Goal: Task Accomplishment & Management: Use online tool/utility

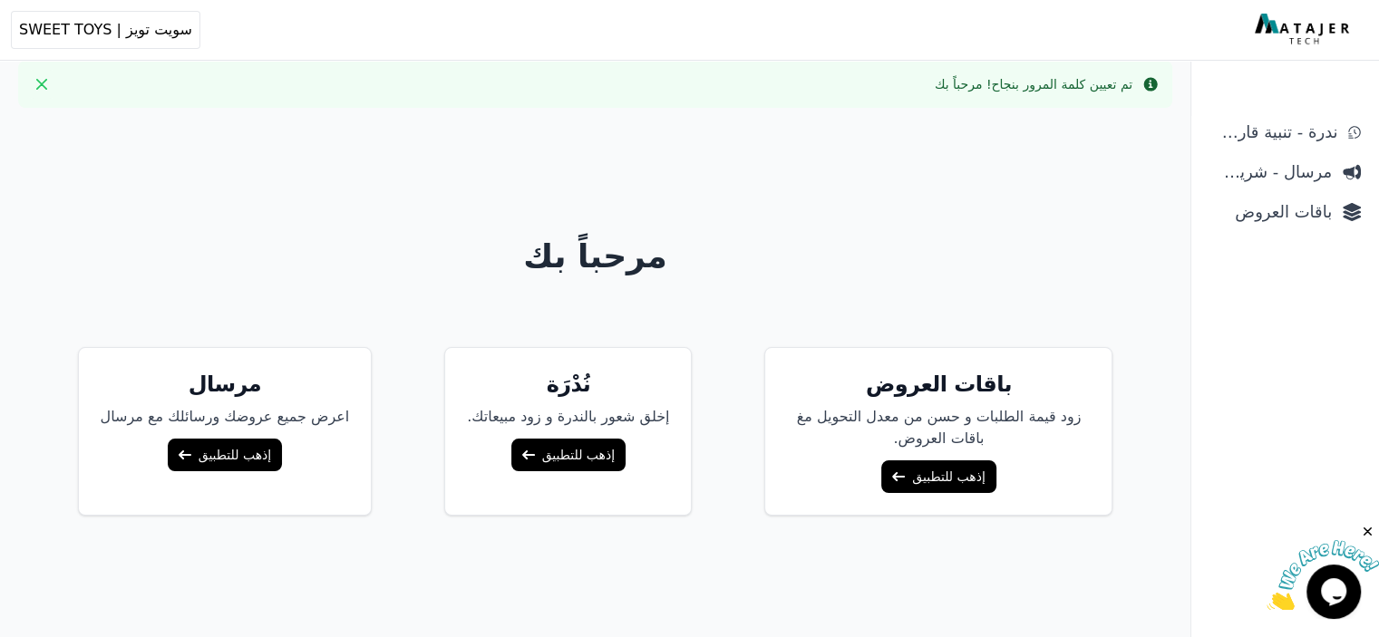
scroll to position [13, 0]
click at [948, 484] on link "إذهب للتطبيق" at bounding box center [938, 476] width 114 height 33
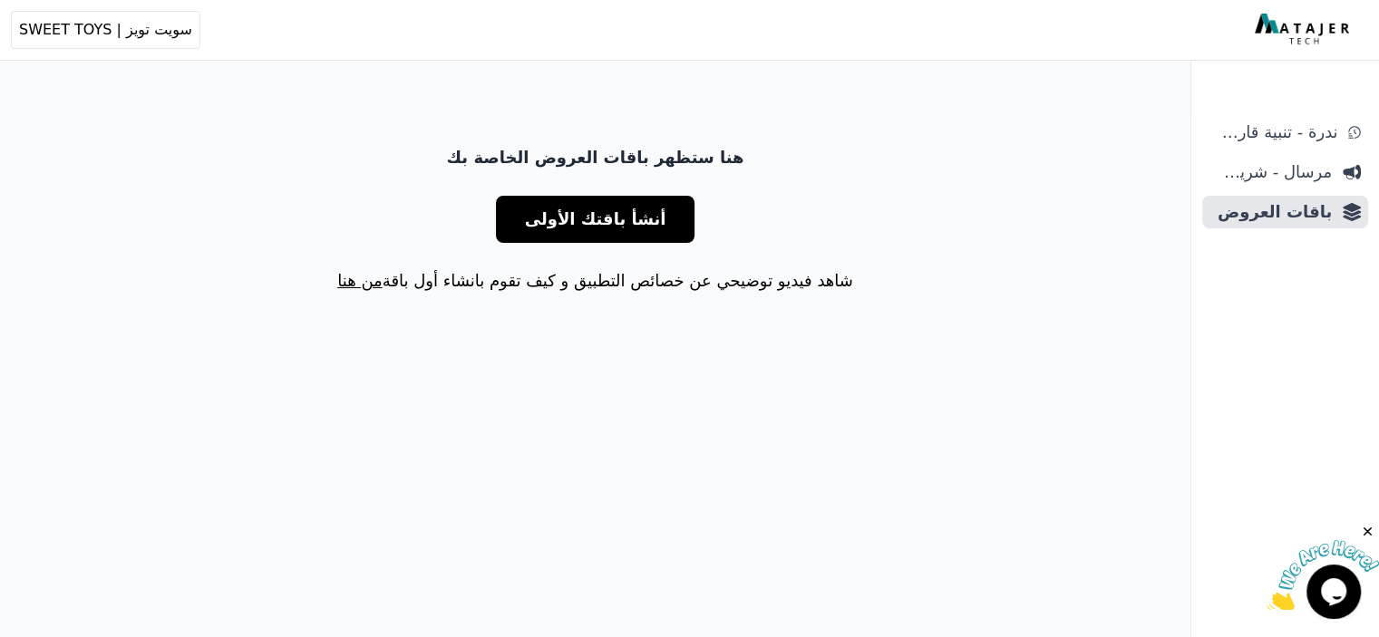
click at [625, 224] on span "أنشأ باقتك الأولى" at bounding box center [595, 219] width 141 height 25
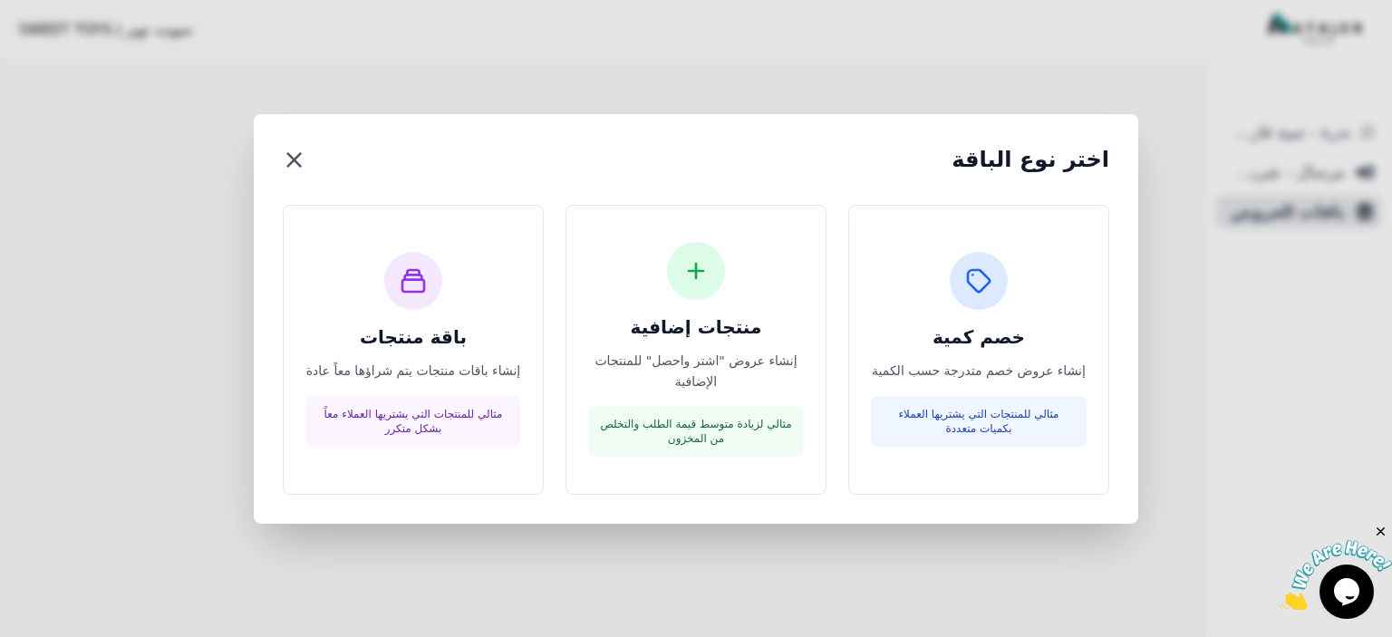
click at [292, 164] on button "×" at bounding box center [294, 159] width 23 height 33
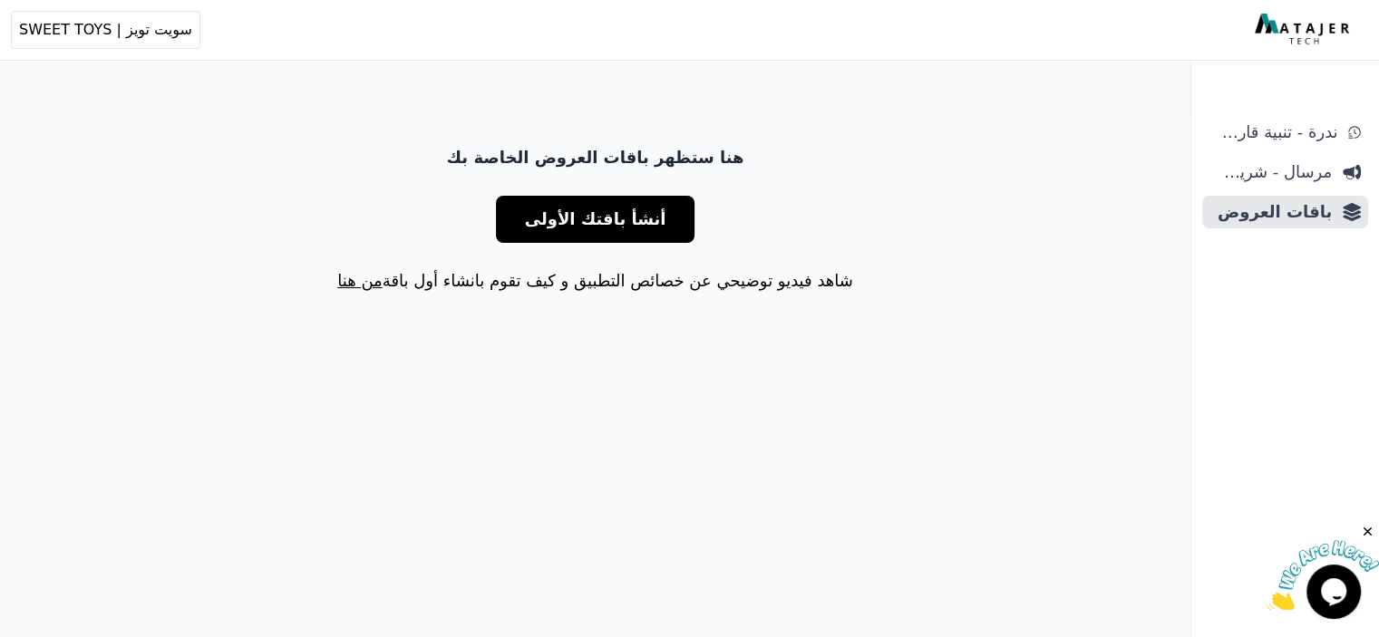
click at [363, 282] on link "من هنا" at bounding box center [359, 280] width 44 height 19
click at [599, 209] on span "أنشأ باقتك الأولى" at bounding box center [595, 219] width 141 height 25
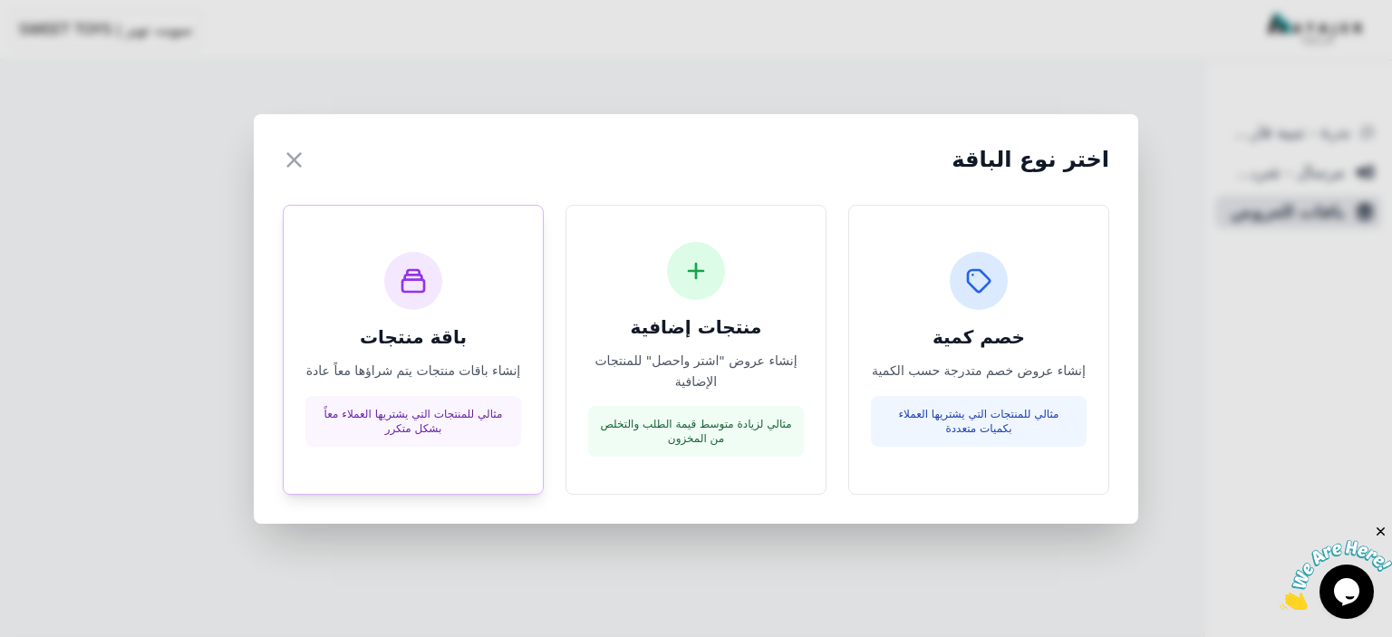
click at [442, 307] on div "باقة منتجات إنشاء باقات منتجات يتم شراؤها معاً عادة مثالي للمنتجات التي يشتريها…" at bounding box center [413, 349] width 216 height 195
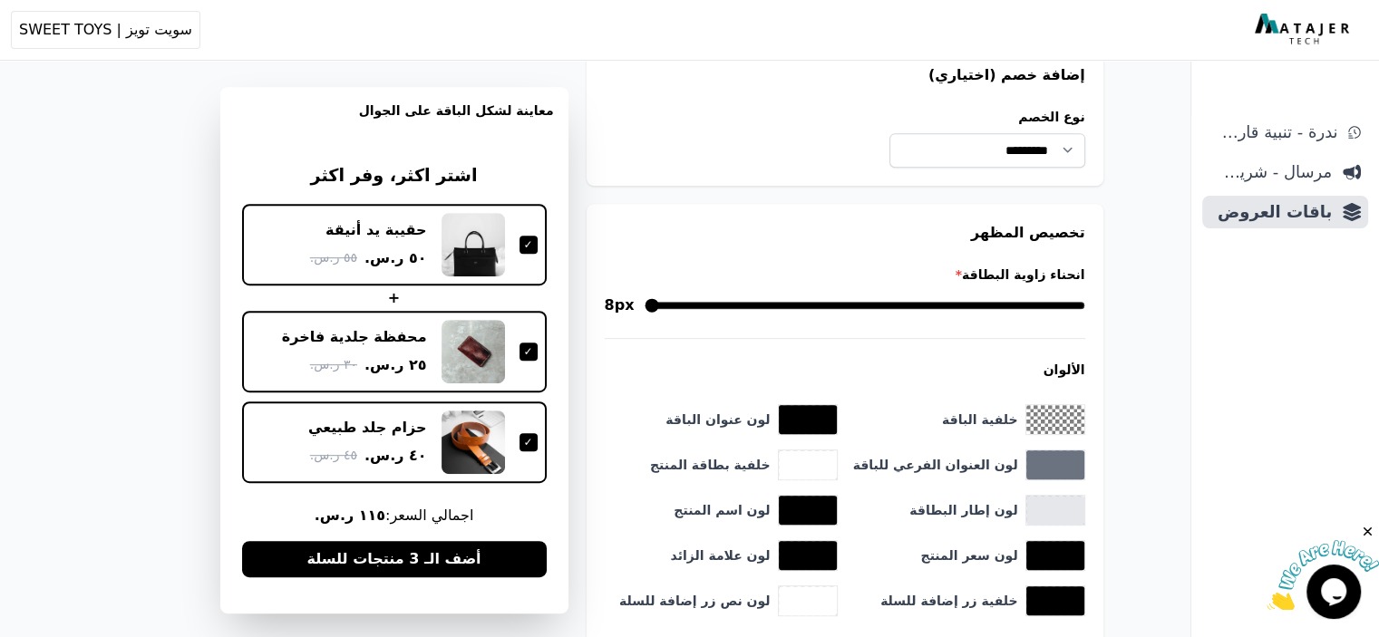
scroll to position [838, 0]
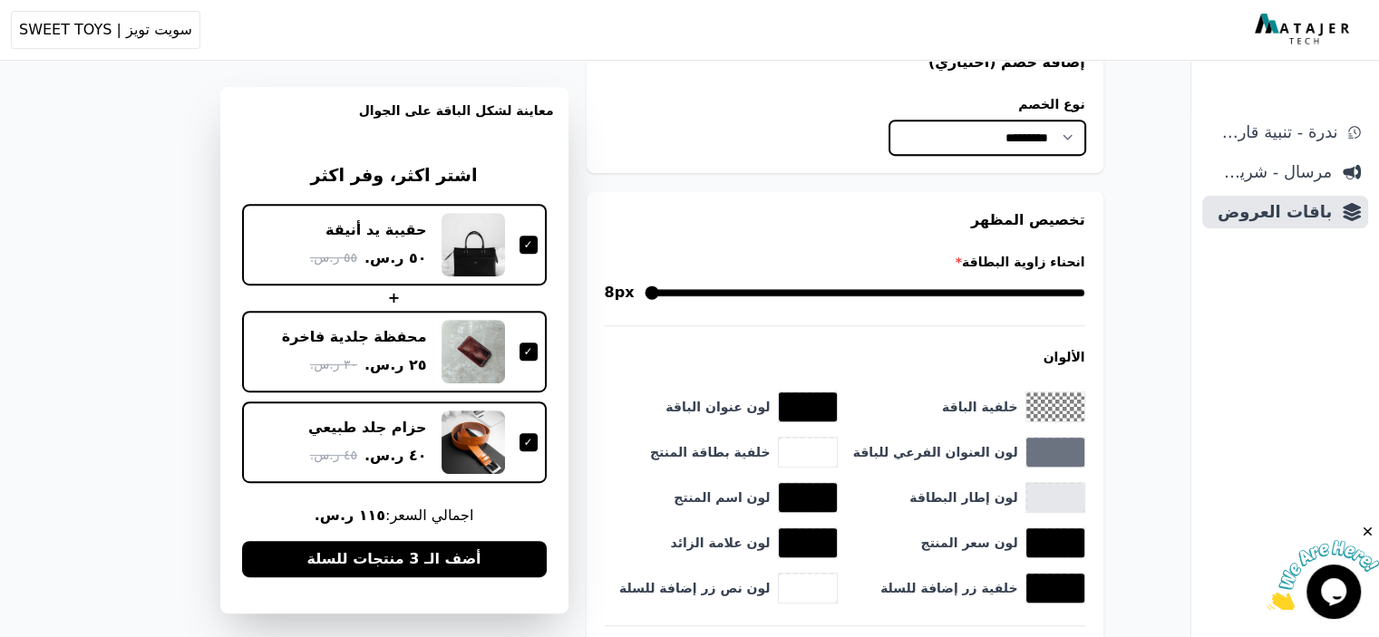
click at [1079, 144] on select "**********" at bounding box center [986, 138] width 195 height 34
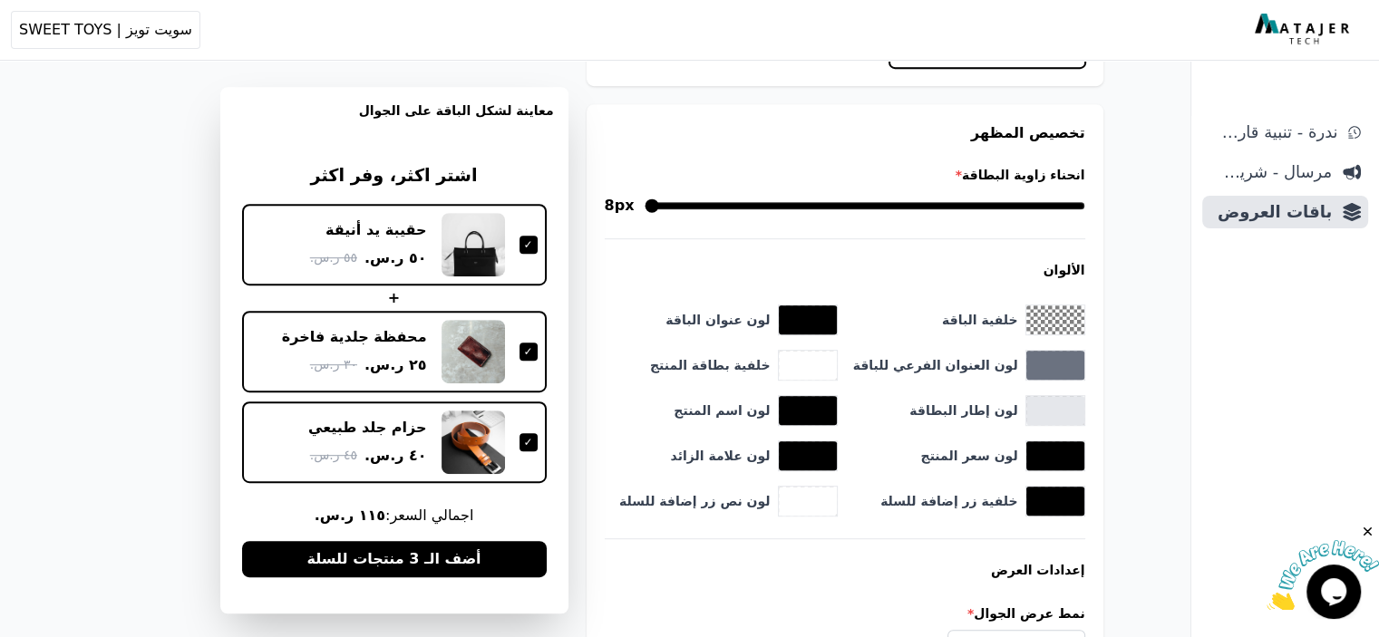
scroll to position [18, 0]
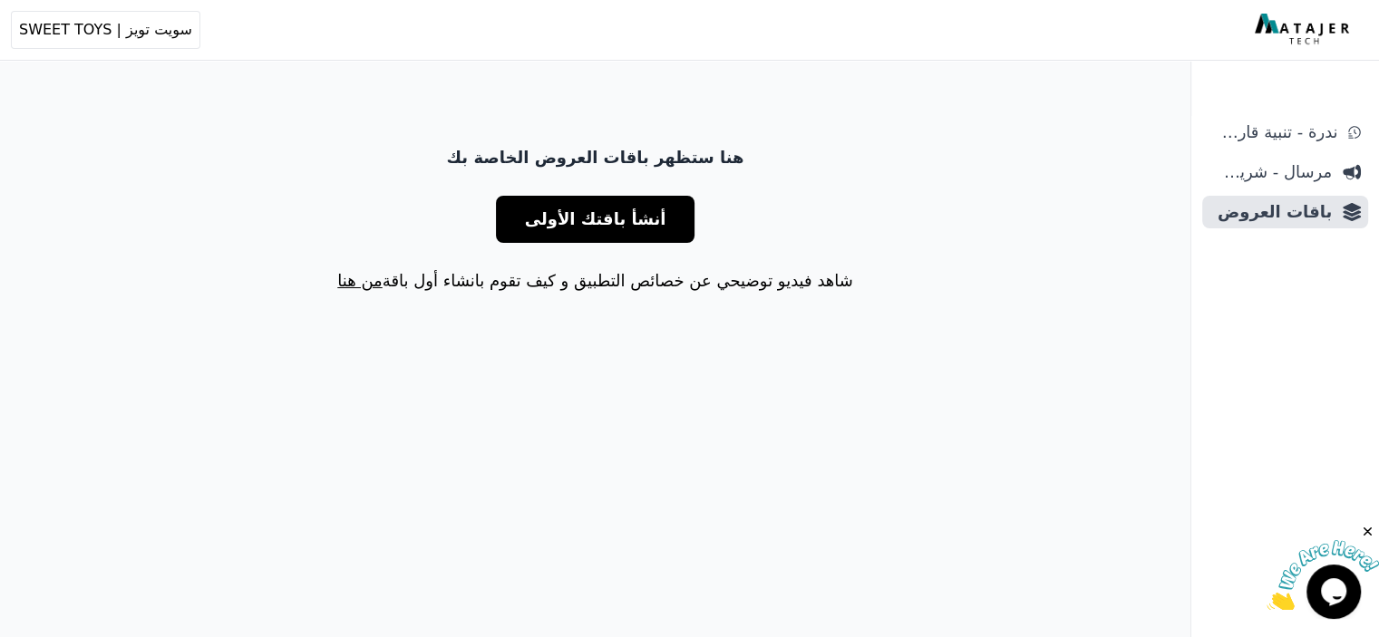
click at [631, 237] on button "أنشأ باقتك الأولى" at bounding box center [595, 219] width 199 height 47
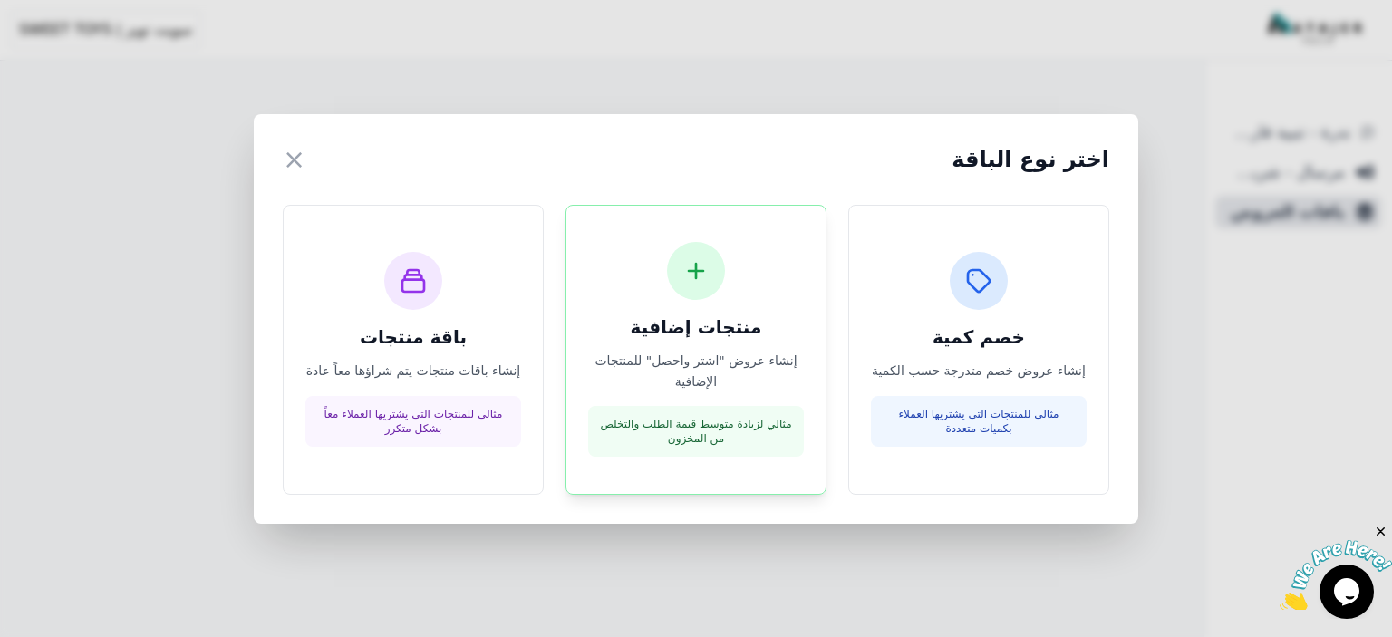
click at [686, 336] on h3 "منتجات إضافية" at bounding box center [696, 327] width 216 height 25
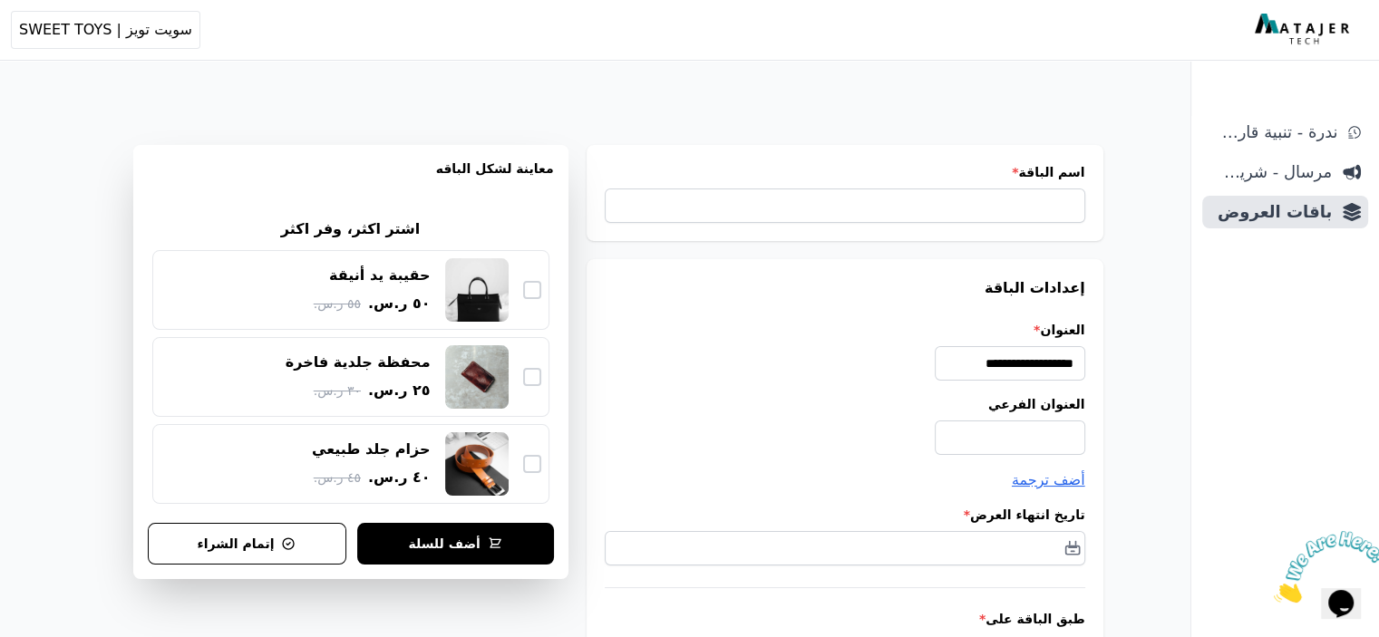
click at [541, 278] on div "حقيبة يد أنيقة ٥٠ ر.س. ٥٥ ر.س." at bounding box center [350, 289] width 381 height 63
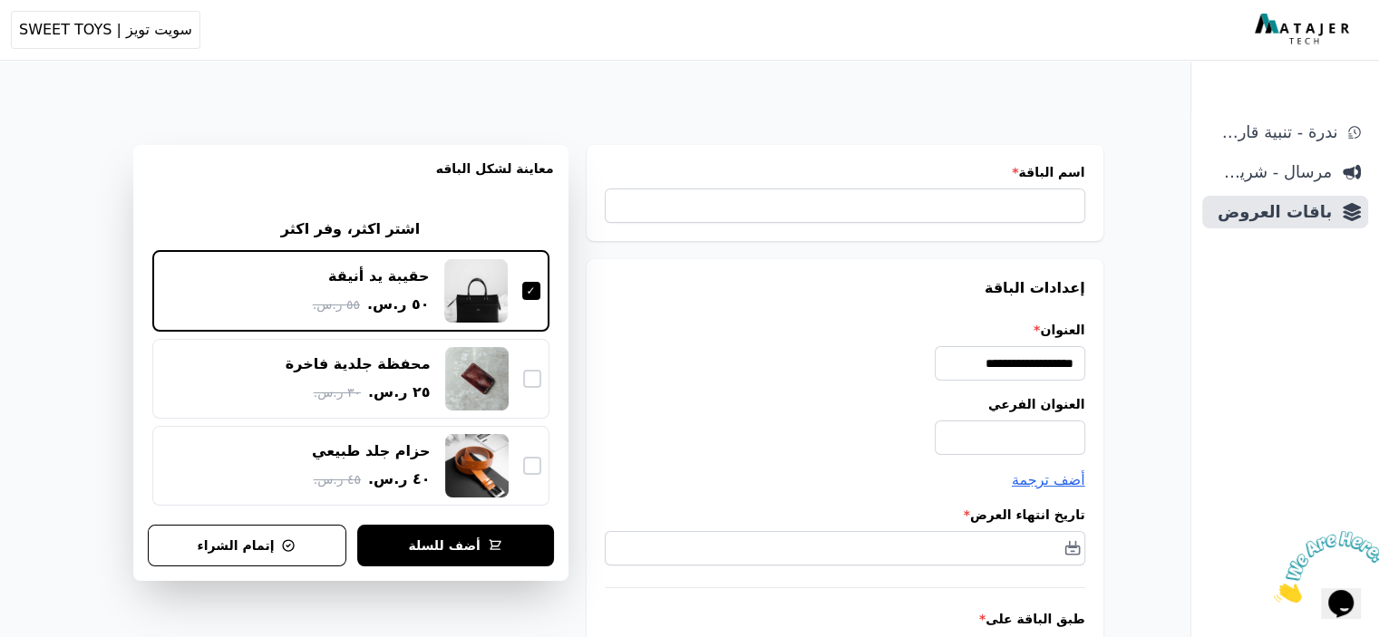
click at [540, 291] on div at bounding box center [531, 291] width 18 height 18
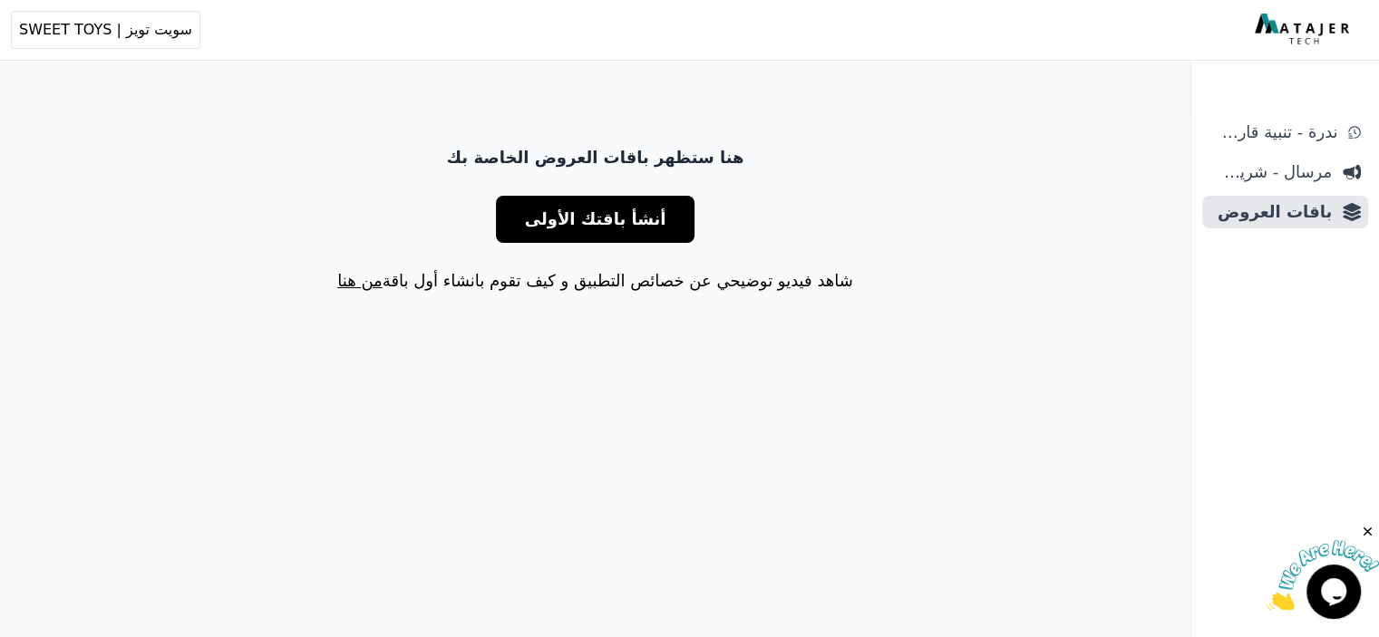
click at [634, 212] on span "أنشأ باقتك الأولى" at bounding box center [595, 219] width 141 height 25
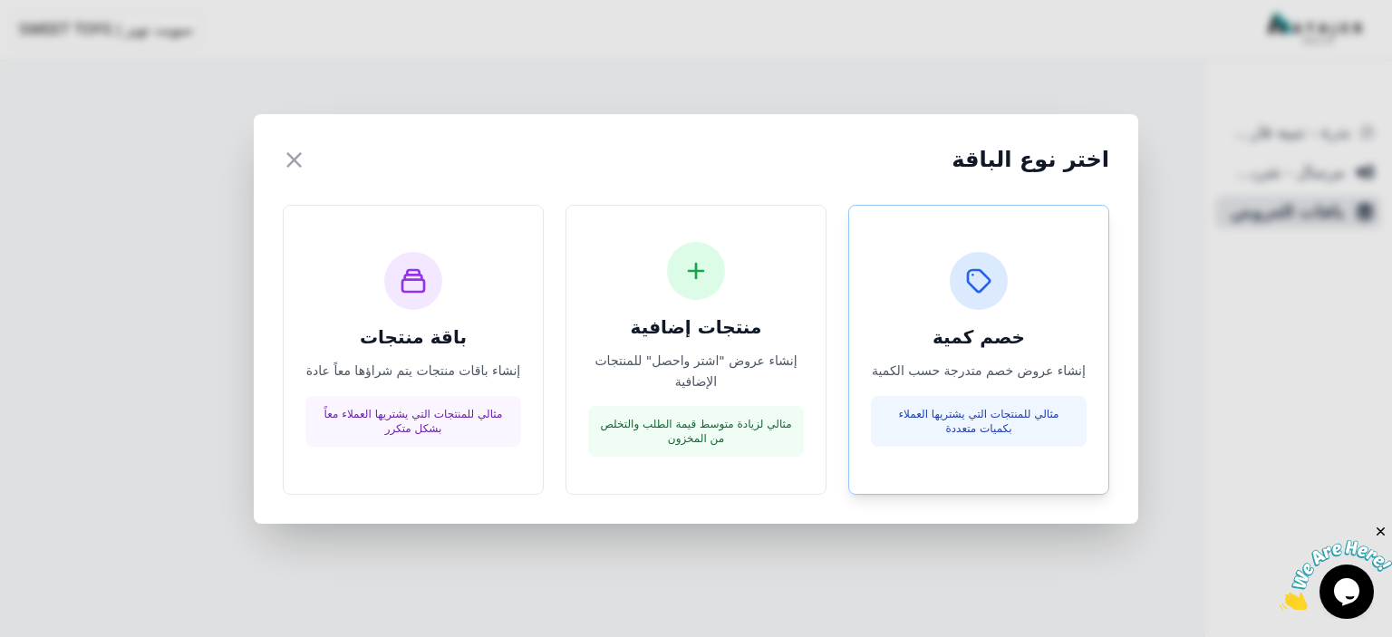
click at [1060, 359] on div "خصم كمية إنشاء عروض خصم متدرجة حسب الكمية مثالي للمنتجات التي يشتريها العملاء ب…" at bounding box center [979, 349] width 216 height 195
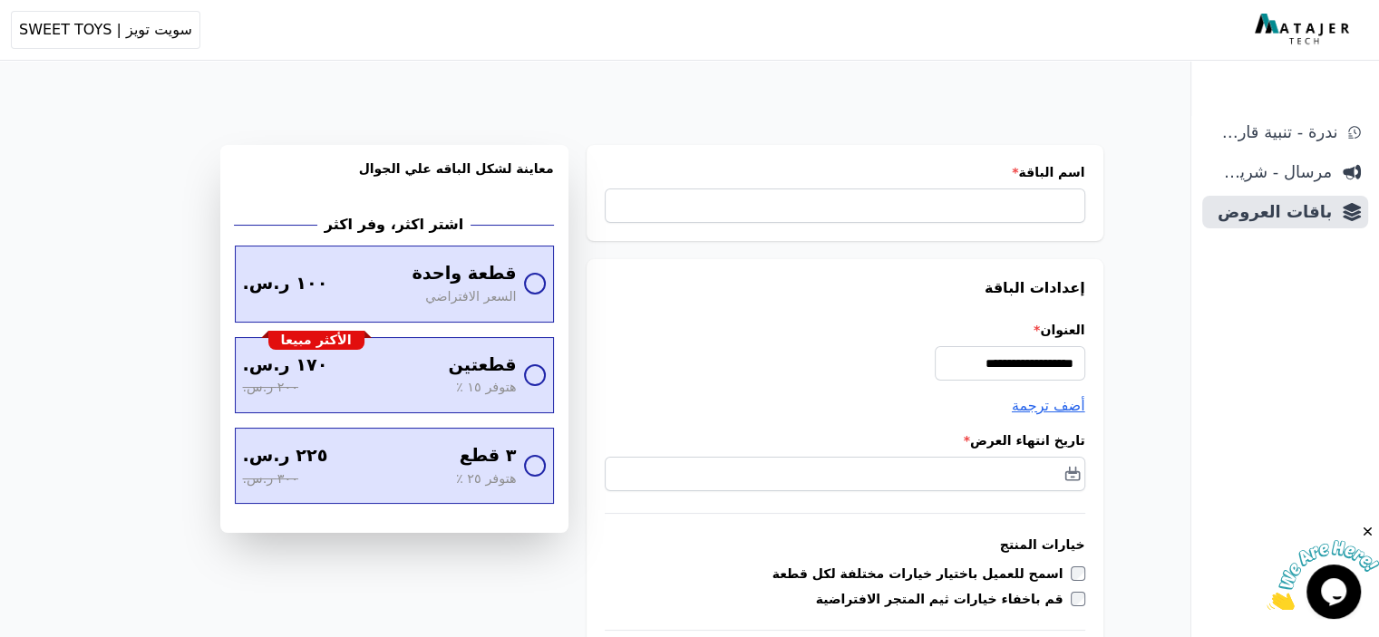
scroll to position [453, 0]
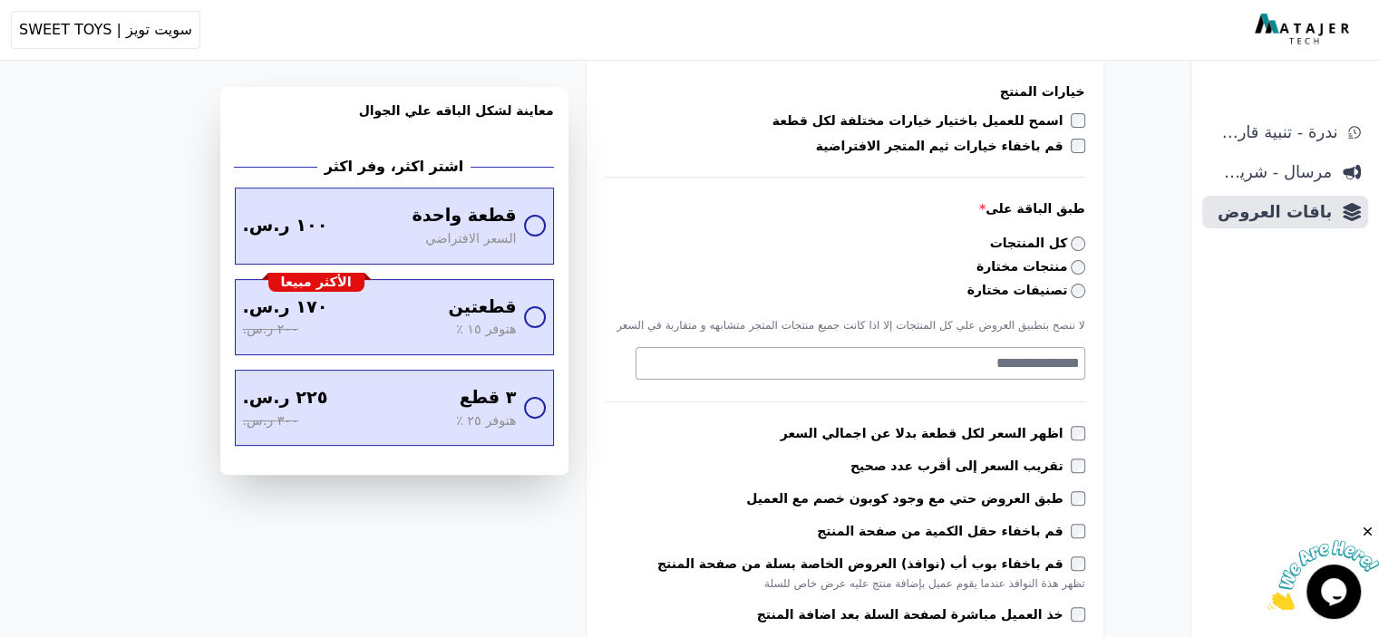
click at [1004, 373] on span at bounding box center [860, 363] width 450 height 33
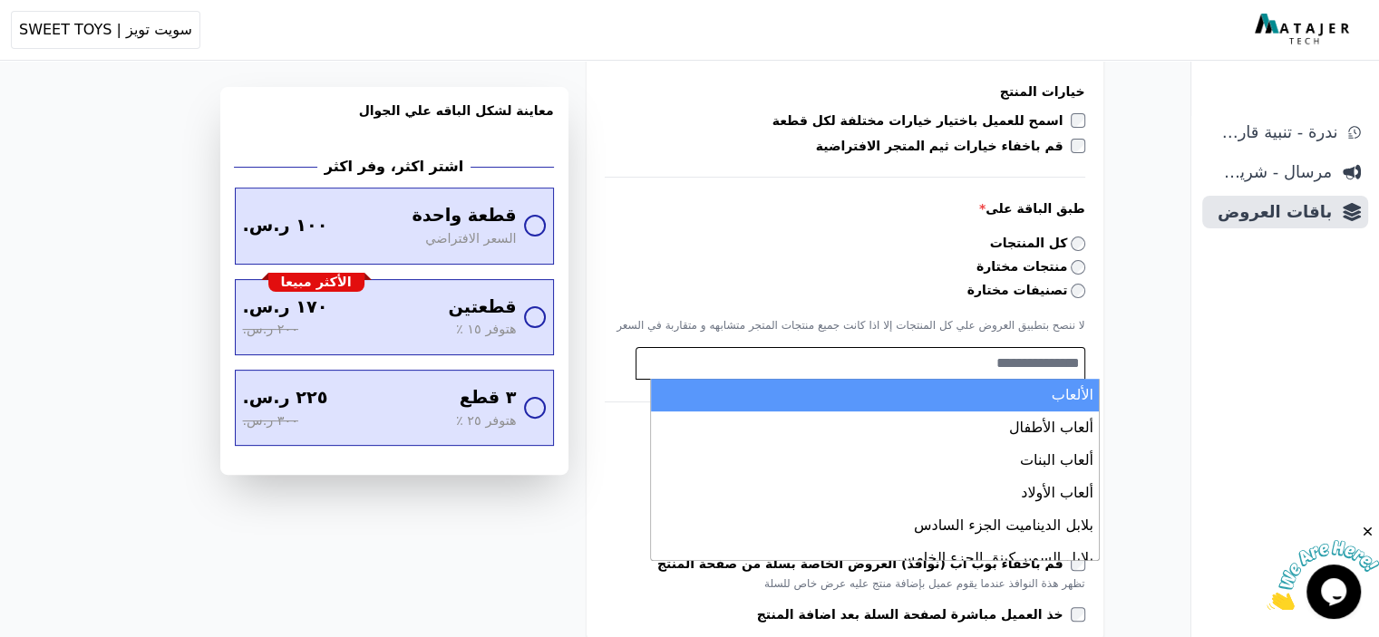
click at [1004, 373] on span at bounding box center [860, 363] width 450 height 33
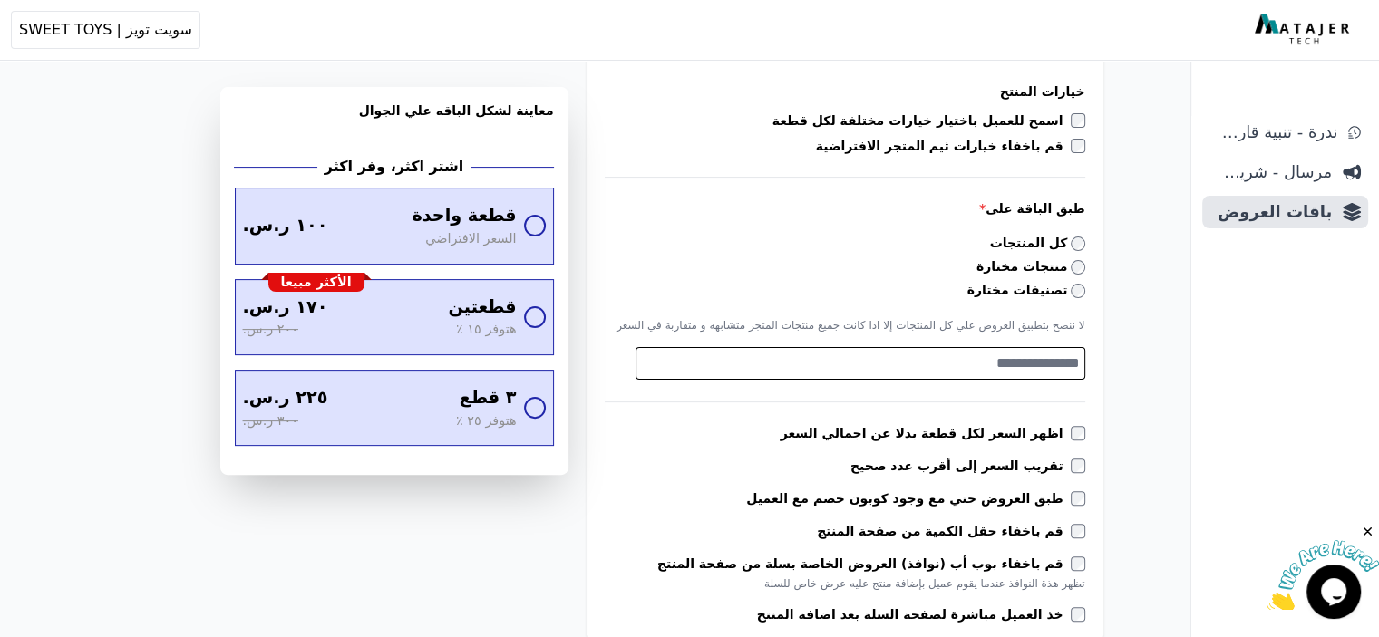
click at [973, 320] on p "لا ننصح بتطبيق العروض علي كل المنتجات إلا اذا كانت جميع منتجات المتجر متشابهه و…" at bounding box center [845, 325] width 480 height 15
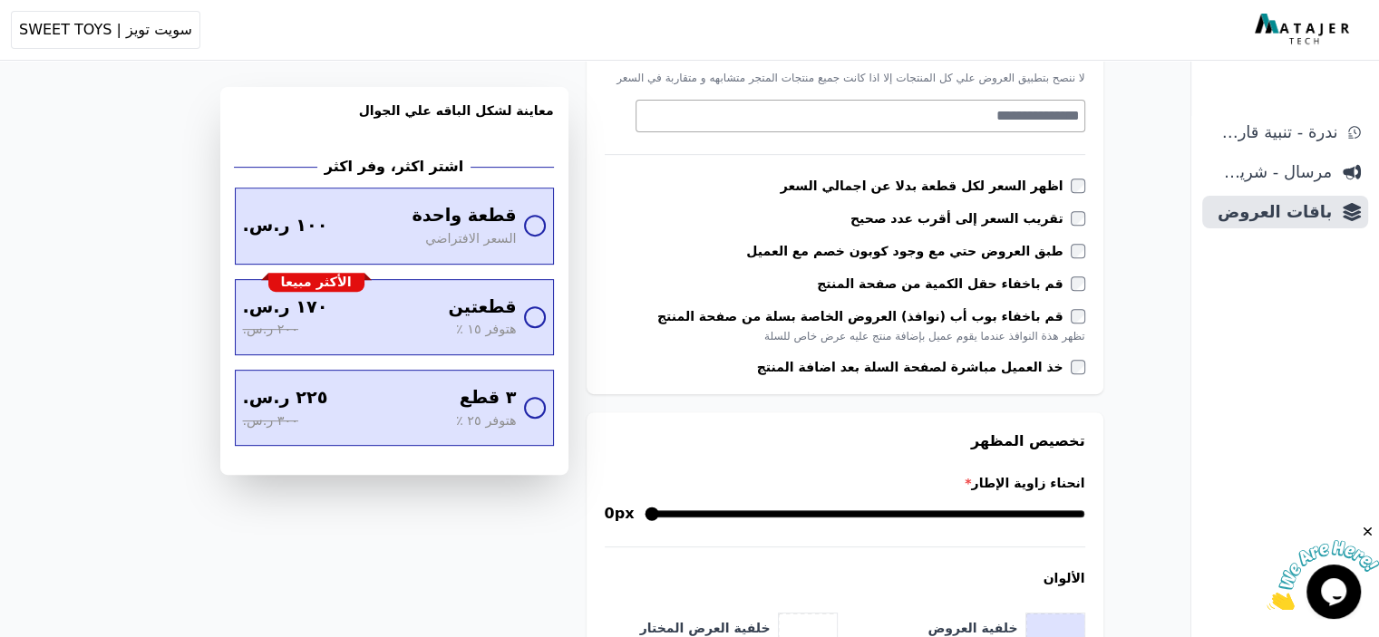
scroll to position [0, 0]
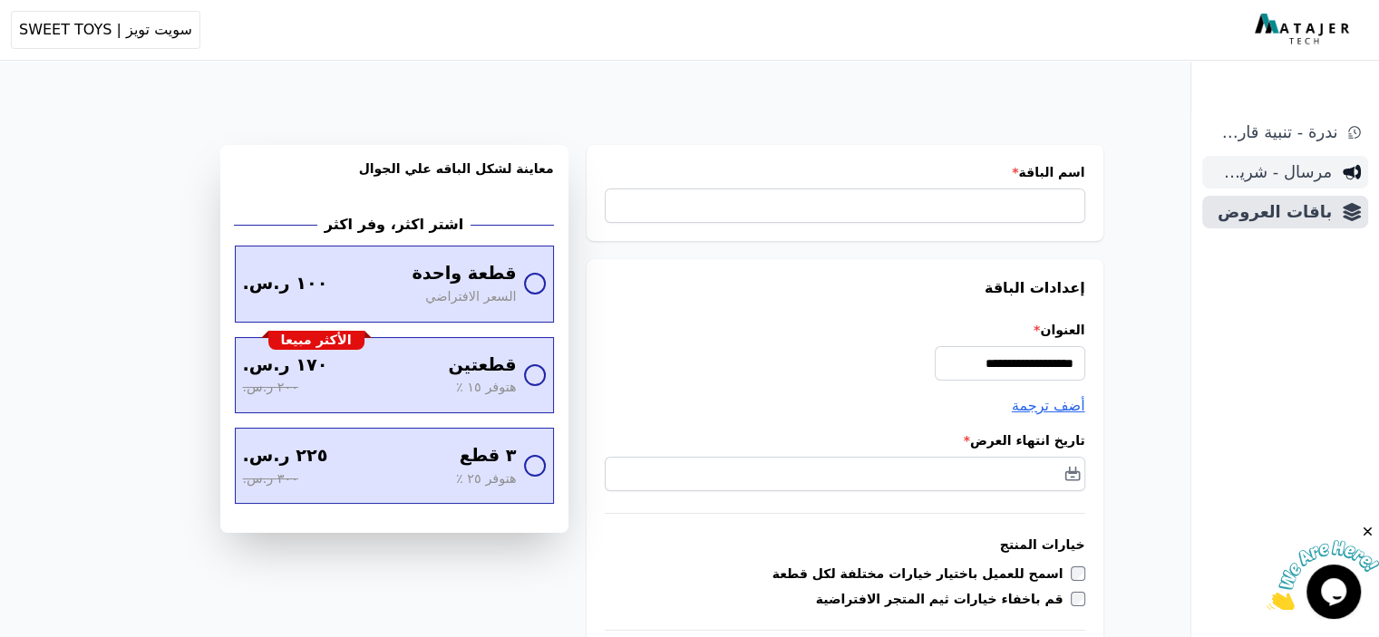
click at [1283, 166] on span "مرسال - شريط دعاية" at bounding box center [1270, 172] width 122 height 25
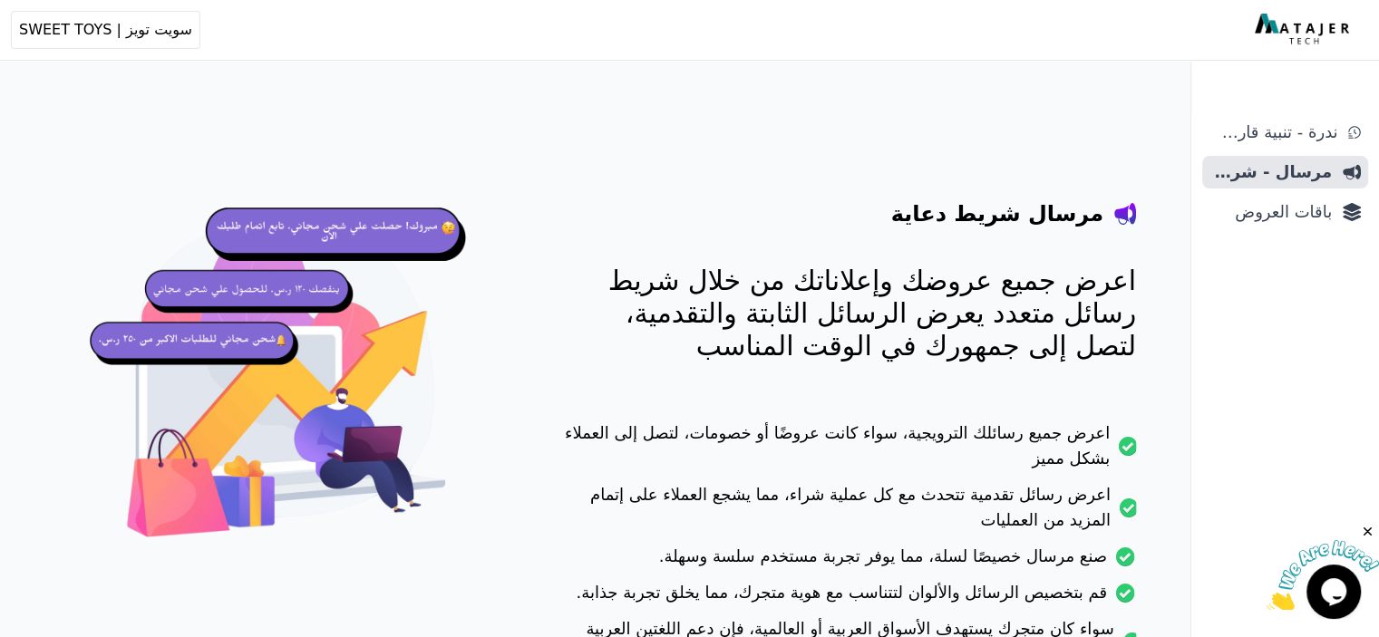
scroll to position [228, 0]
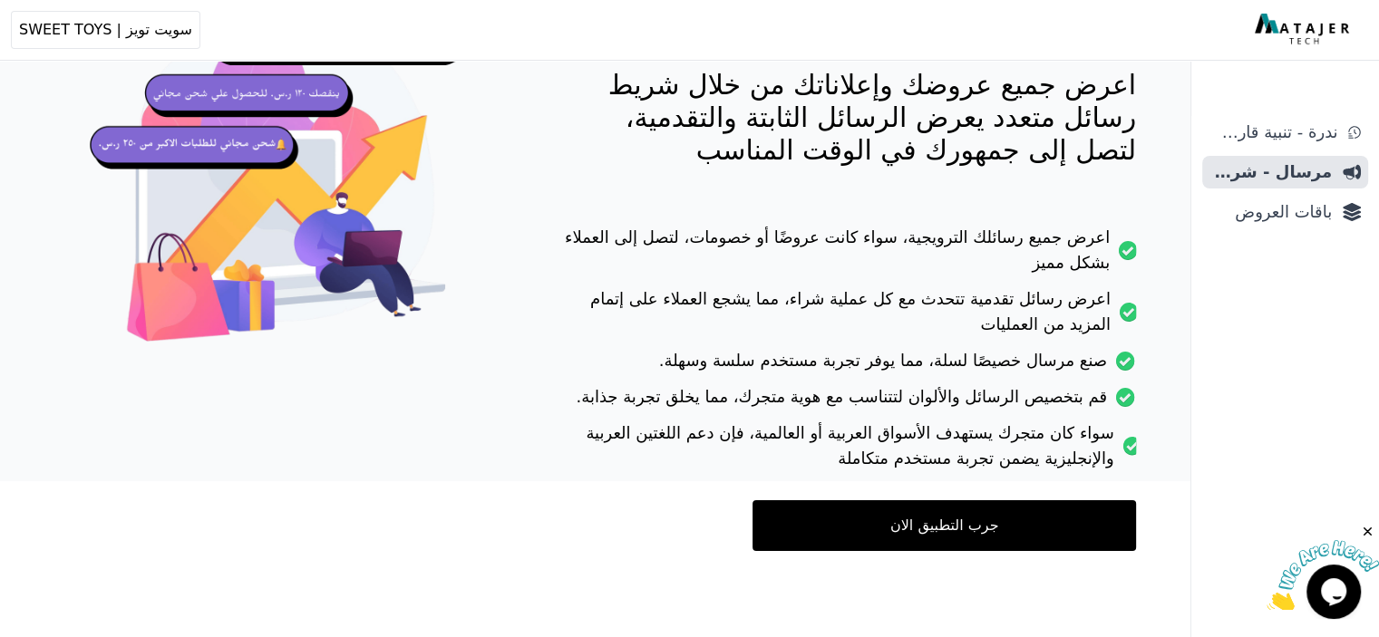
click at [1055, 532] on link "جرب التطبيق الان" at bounding box center [943, 525] width 383 height 51
click at [1269, 219] on span "باقات العروض" at bounding box center [1270, 211] width 122 height 25
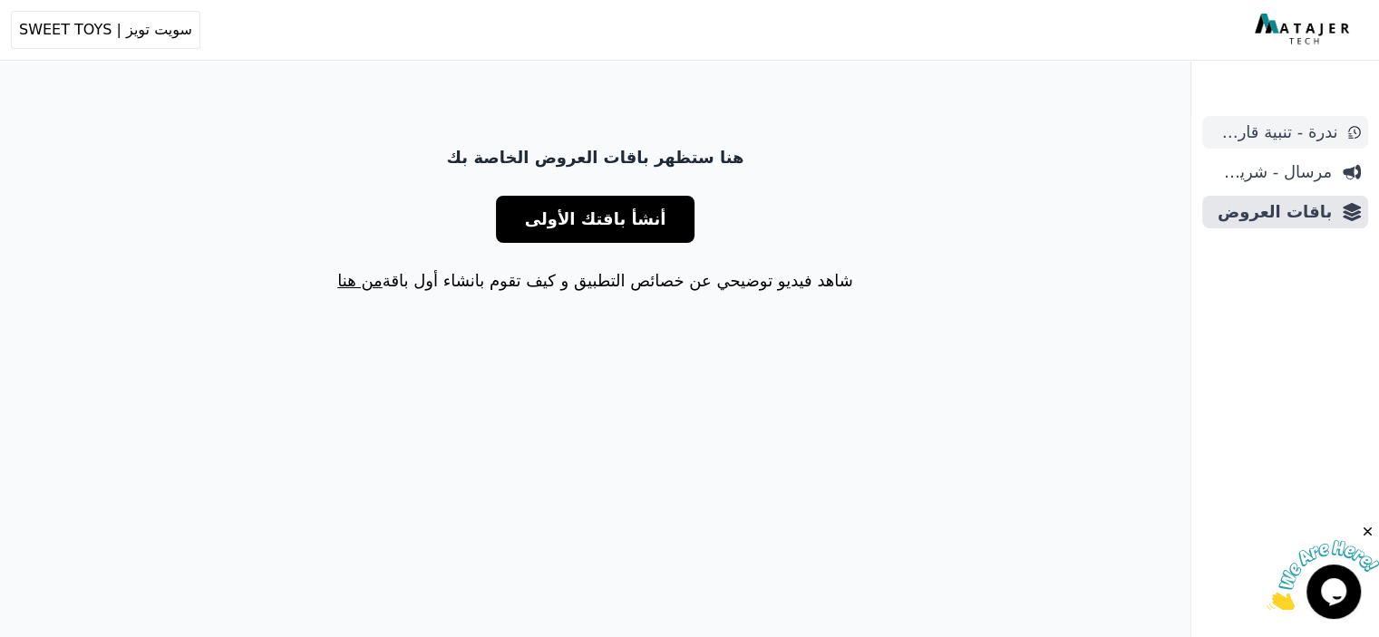
click at [1321, 130] on span "ندرة - تنبية قارب علي النفاذ" at bounding box center [1273, 132] width 128 height 25
